Goal: Task Accomplishment & Management: Use online tool/utility

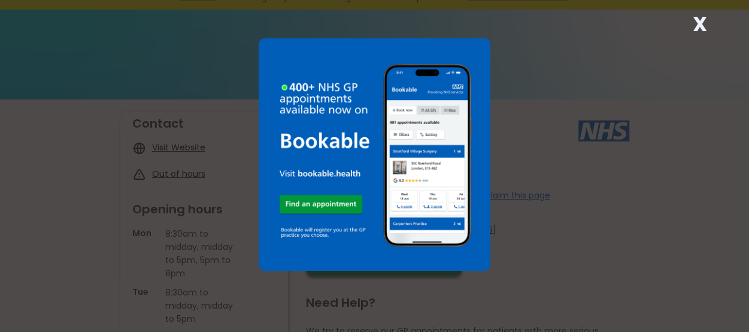
scroll to position [60, 0]
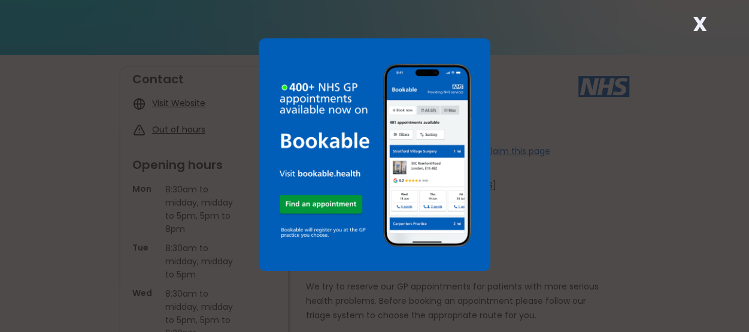
click at [470, 52] on img at bounding box center [375, 154] width 232 height 232
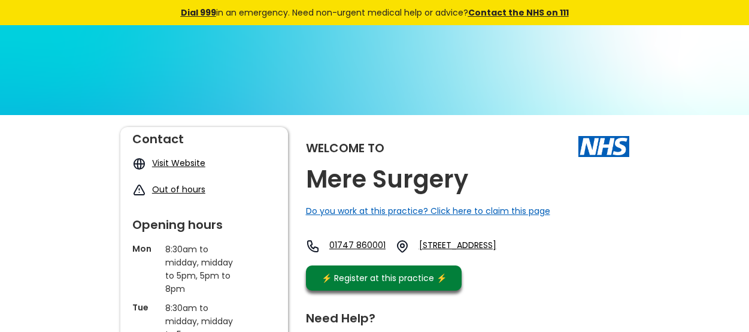
scroll to position [60, 0]
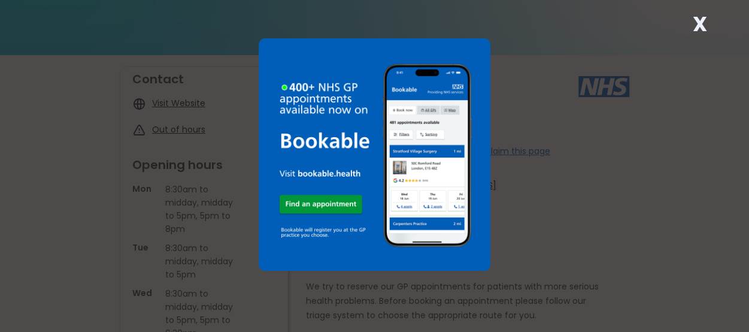
click at [65, 93] on div "X" at bounding box center [374, 166] width 749 height 332
click at [165, 114] on div "X" at bounding box center [374, 166] width 749 height 332
click at [700, 25] on strong "X" at bounding box center [699, 24] width 14 height 29
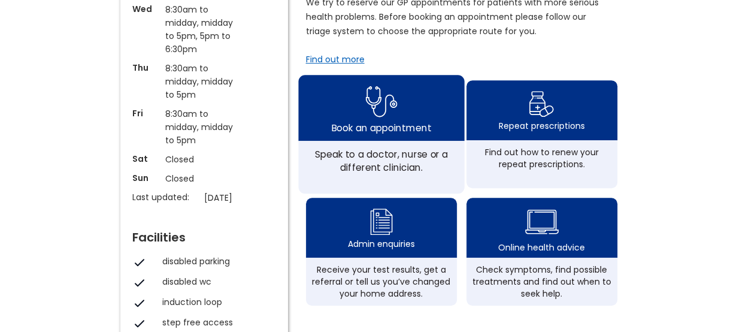
scroll to position [359, 0]
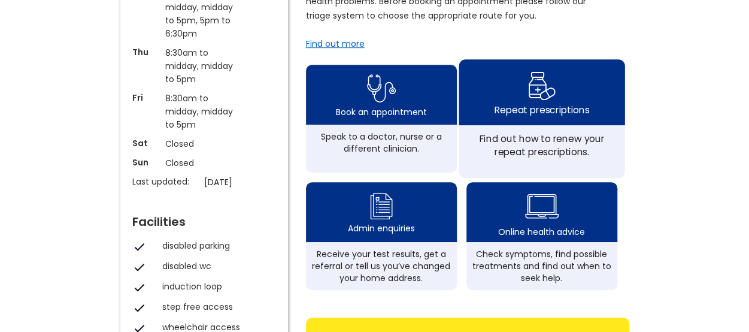
click at [541, 97] on img at bounding box center [542, 85] width 28 height 35
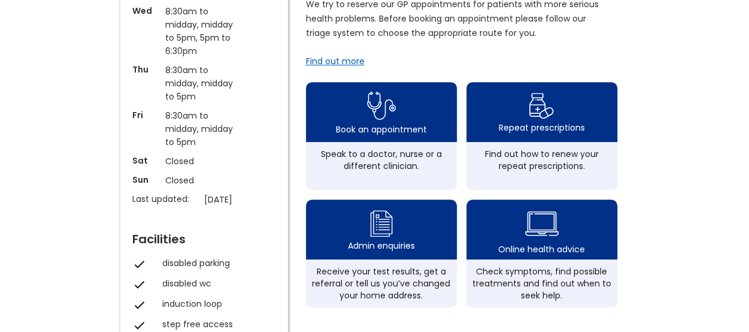
scroll to position [323, 0]
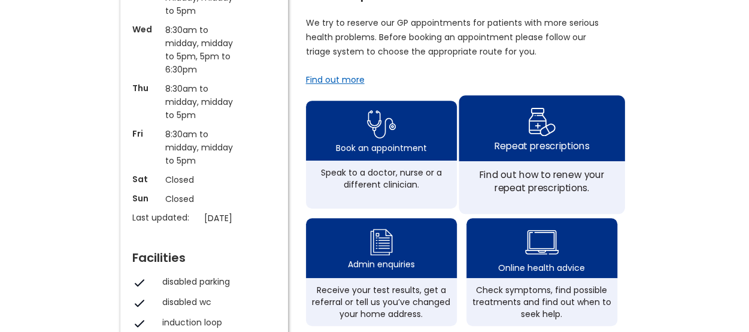
click at [544, 180] on div "Find out how to renew your repeat prescriptions." at bounding box center [541, 181] width 153 height 26
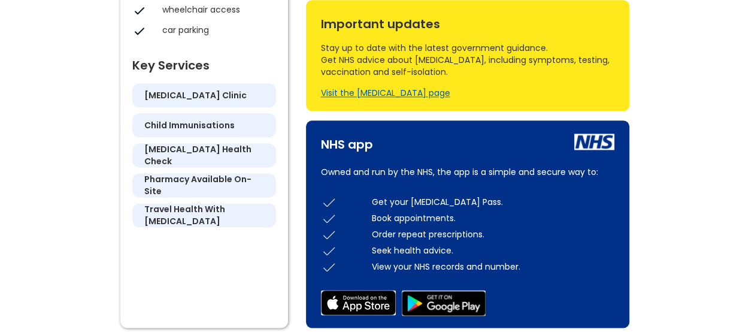
scroll to position [683, 0]
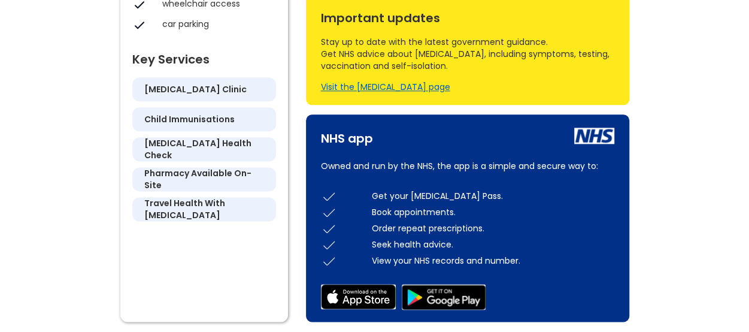
click at [162, 179] on h5 "pharmacy available on-site" at bounding box center [204, 179] width 120 height 24
click at [334, 144] on div "NHS app" at bounding box center [347, 135] width 52 height 18
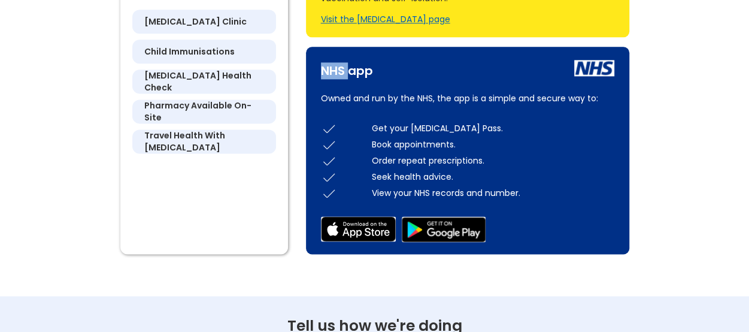
scroll to position [743, 0]
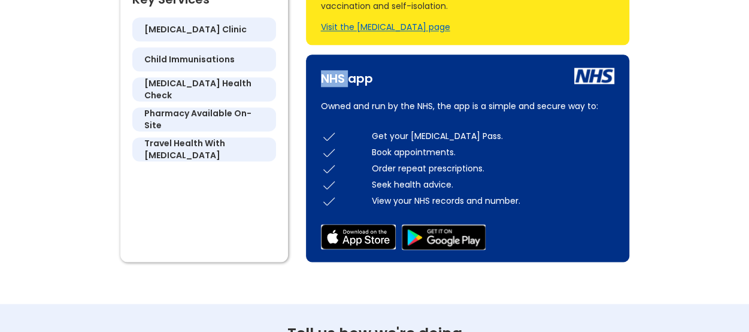
click at [327, 177] on img at bounding box center [329, 168] width 16 height 16
click at [328, 177] on img at bounding box center [329, 168] width 16 height 16
click at [329, 177] on img at bounding box center [329, 168] width 16 height 16
click at [374, 174] on div "Order repeat prescriptions." at bounding box center [493, 168] width 243 height 12
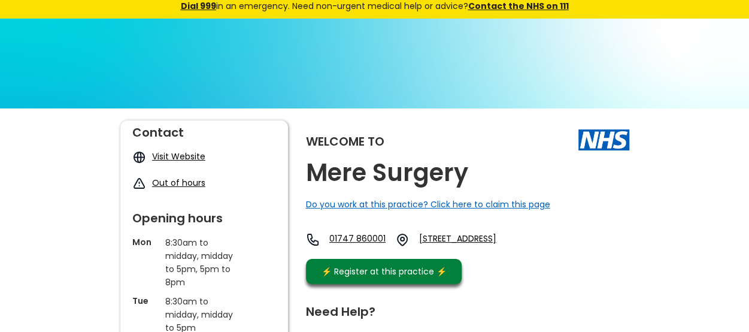
scroll to position [0, 0]
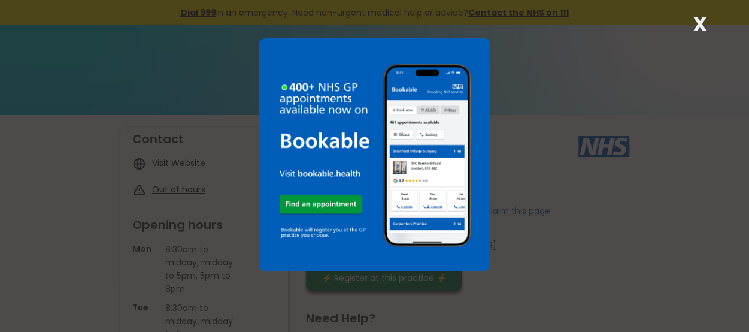
click at [697, 25] on strong "X" at bounding box center [699, 24] width 14 height 29
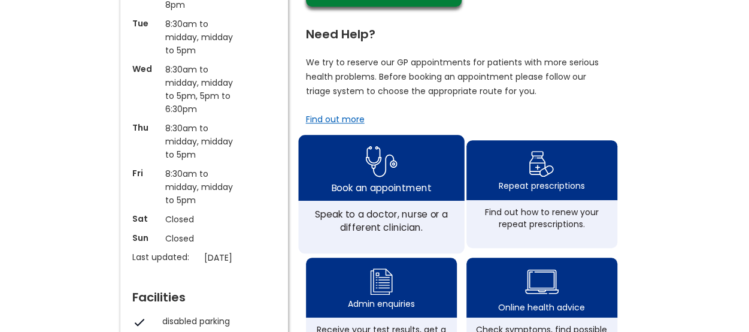
scroll to position [299, 0]
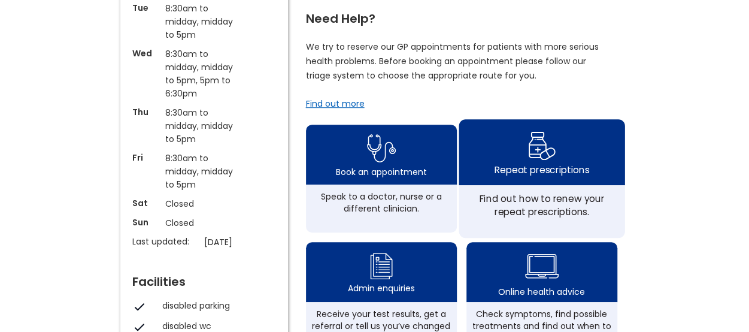
click at [526, 209] on div "Find out how to renew your repeat prescriptions." at bounding box center [541, 205] width 153 height 26
